Goal: Transaction & Acquisition: Download file/media

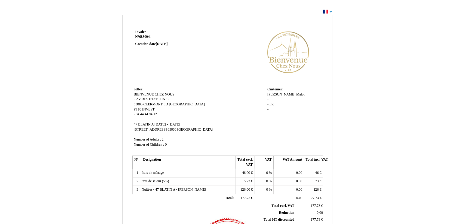
drag, startPoint x: 447, startPoint y: 0, endPoint x: 206, endPoint y: 89, distance: 257.0
click at [206, 90] on td "Seller: Seller: BIENVENUE CHEZ NOUS BIENVENUE CHEZ NOUS 9 AV DES ETATS UNIS 9 A…" at bounding box center [198, 120] width 133 height 69
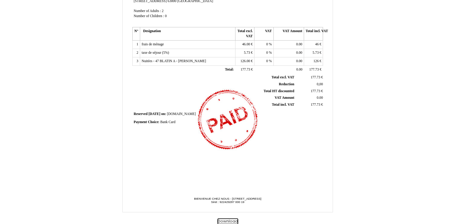
click at [232, 220] on button "Download" at bounding box center [227, 221] width 21 height 6
